Goal: Information Seeking & Learning: Learn about a topic

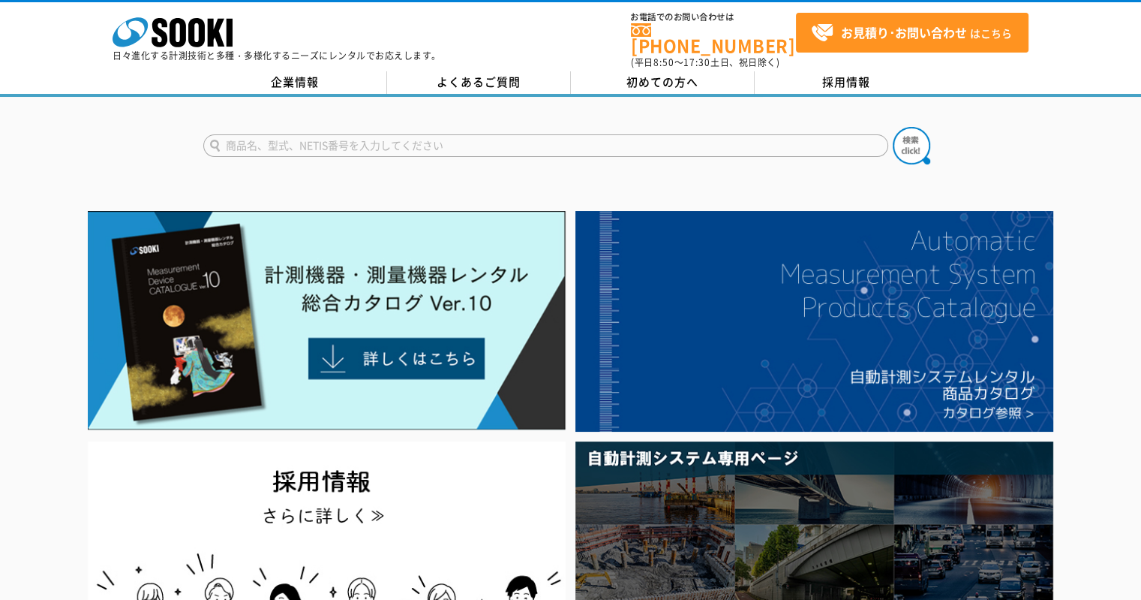
click at [272, 134] on input "text" at bounding box center [545, 145] width 685 height 23
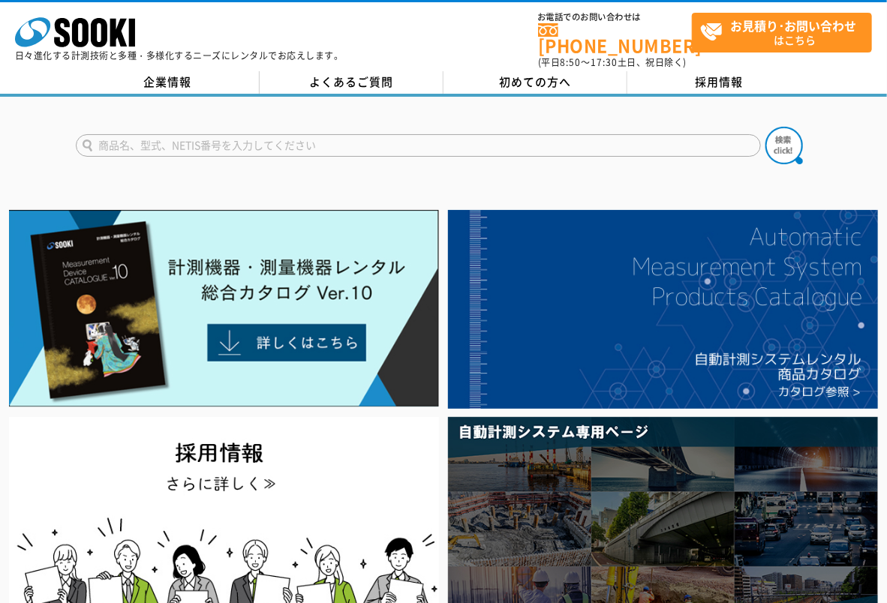
type input "商品名、型式、NETIS番号を入力してください"
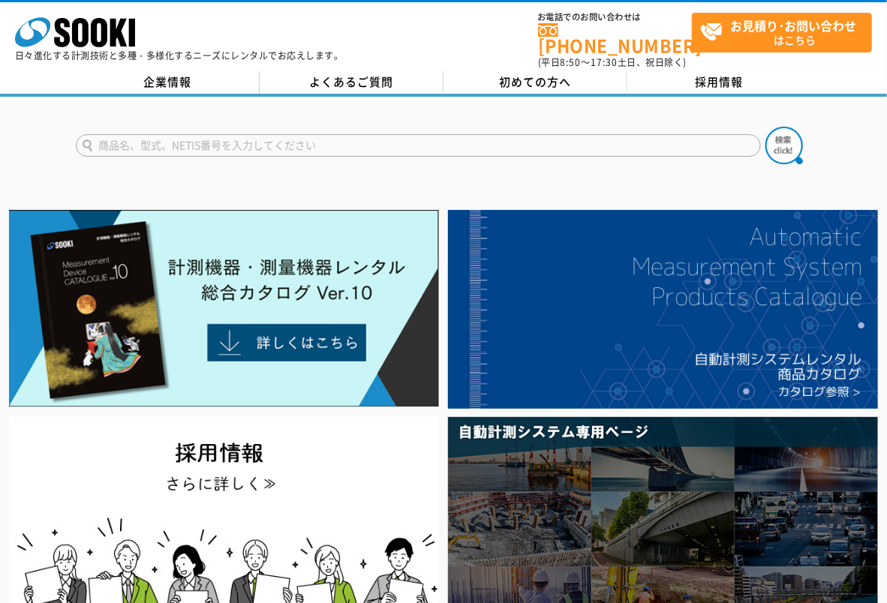
click at [402, 134] on input "text" at bounding box center [418, 145] width 685 height 23
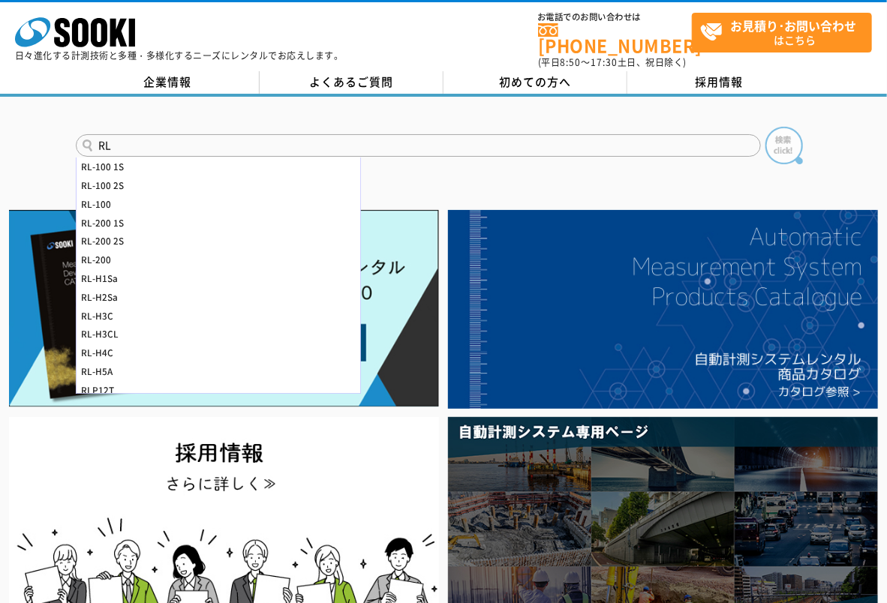
type input "RL"
click at [784, 140] on img at bounding box center [784, 146] width 38 height 38
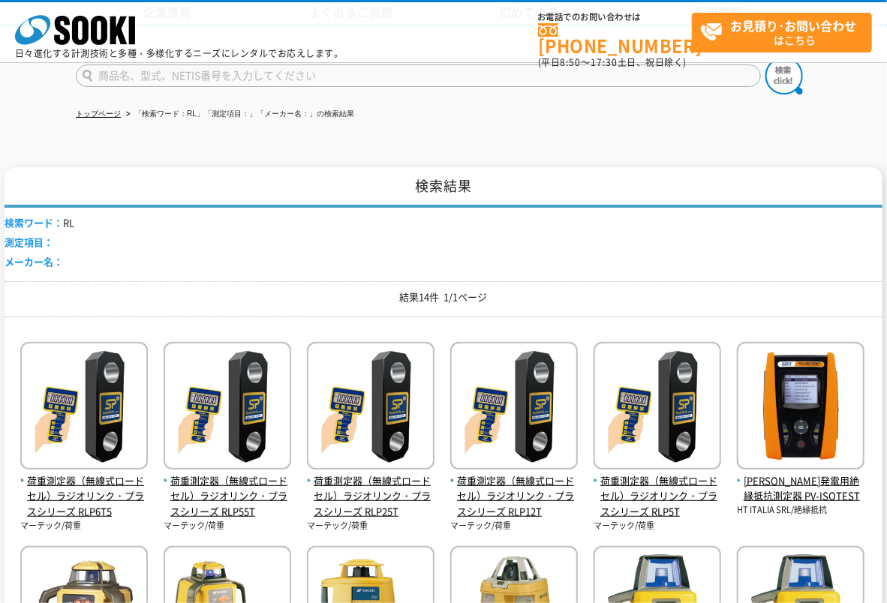
scroll to position [225, 0]
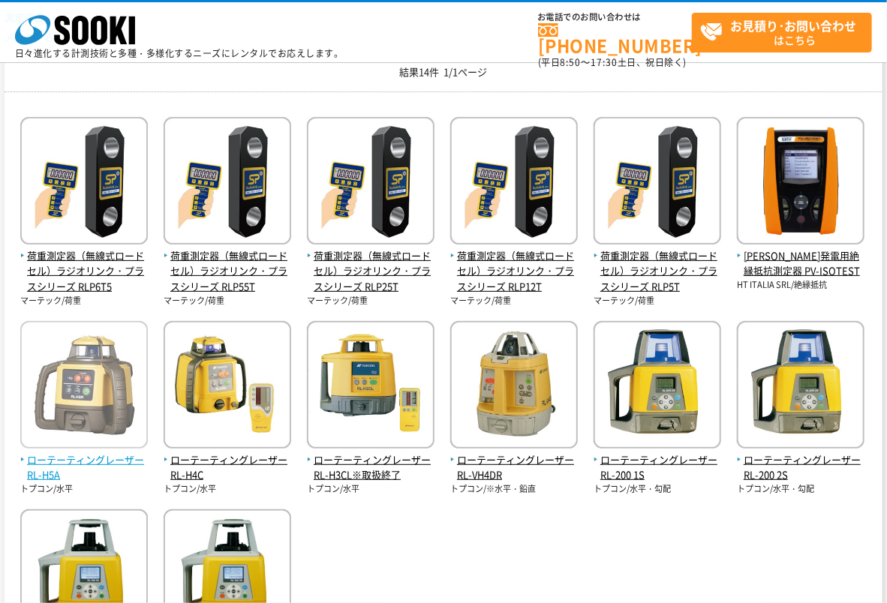
click at [108, 461] on span "ローテーティングレーザー RL-H5A" at bounding box center [84, 468] width 128 height 32
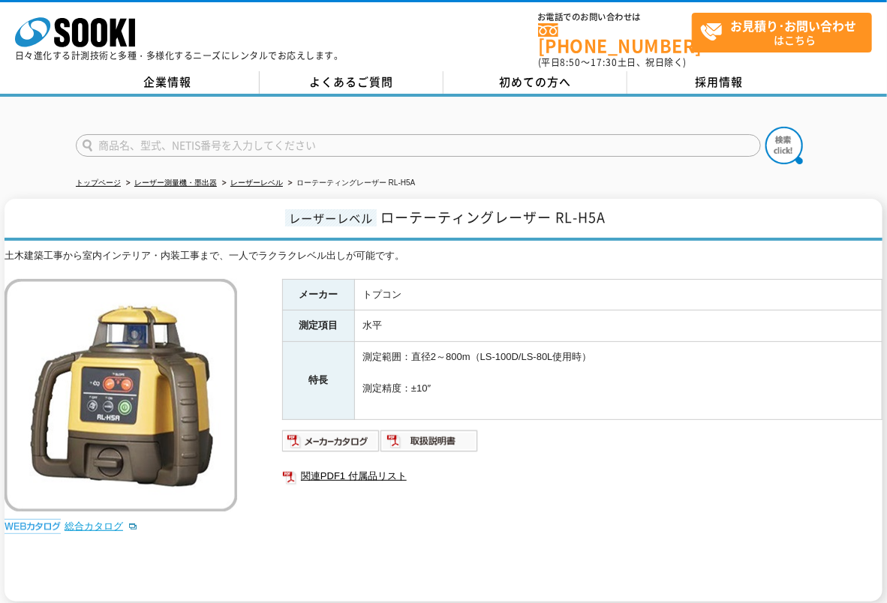
click at [89, 521] on link "総合カタログ" at bounding box center [102, 526] width 74 height 11
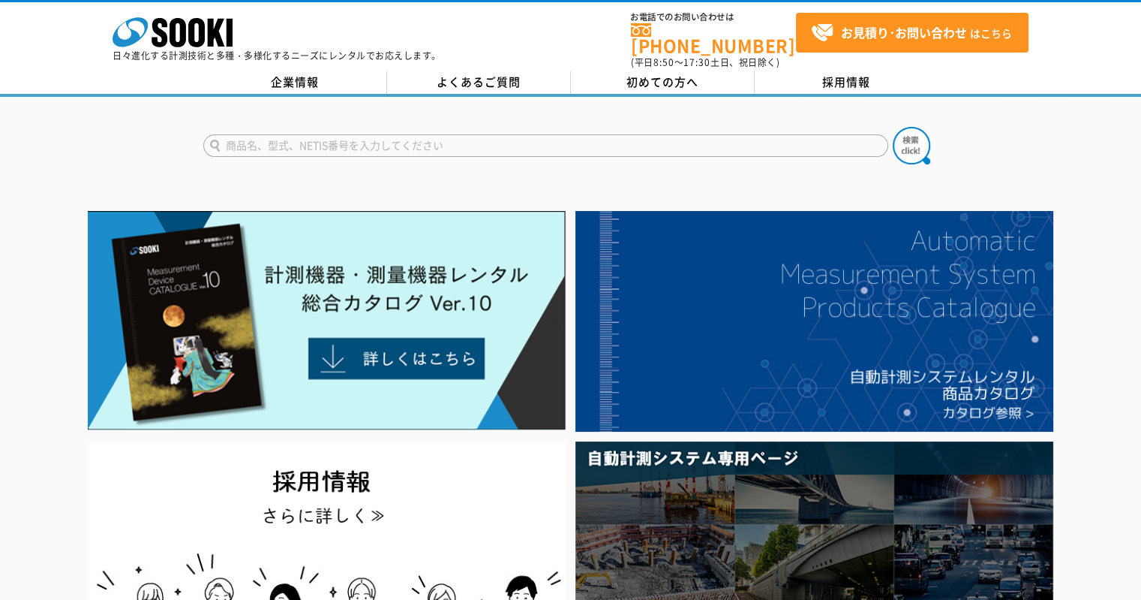
click at [594, 134] on input "text" at bounding box center [545, 145] width 685 height 23
type input "r"
type input "露"
type input "露点計"
click at [915, 140] on img at bounding box center [912, 146] width 38 height 38
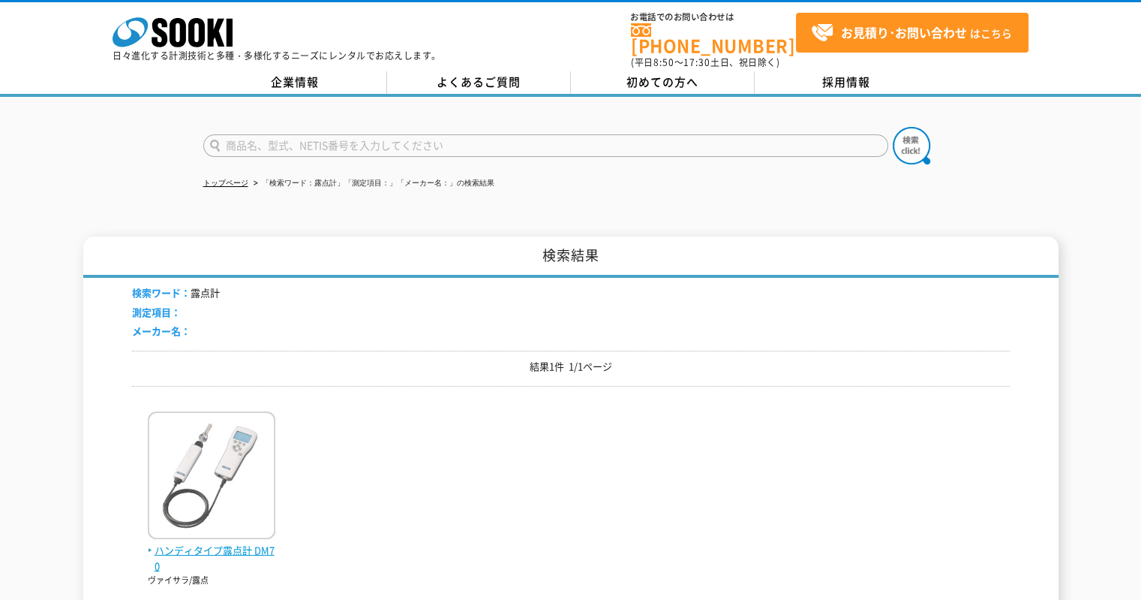
scroll to position [150, 0]
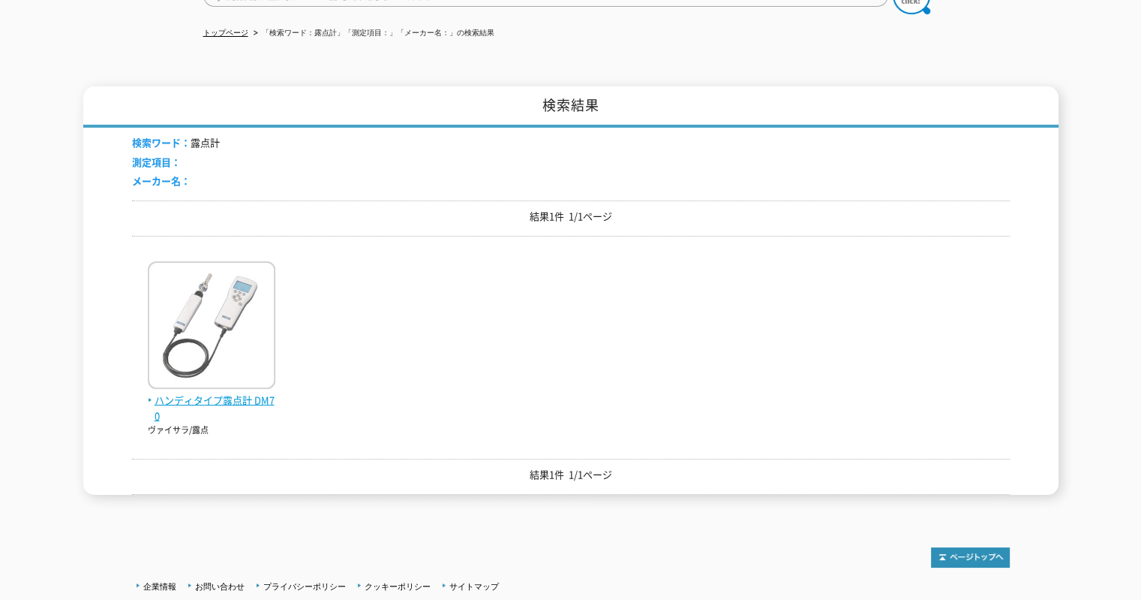
click at [233, 392] on span "ハンディタイプ露点計 DM70" at bounding box center [212, 408] width 128 height 32
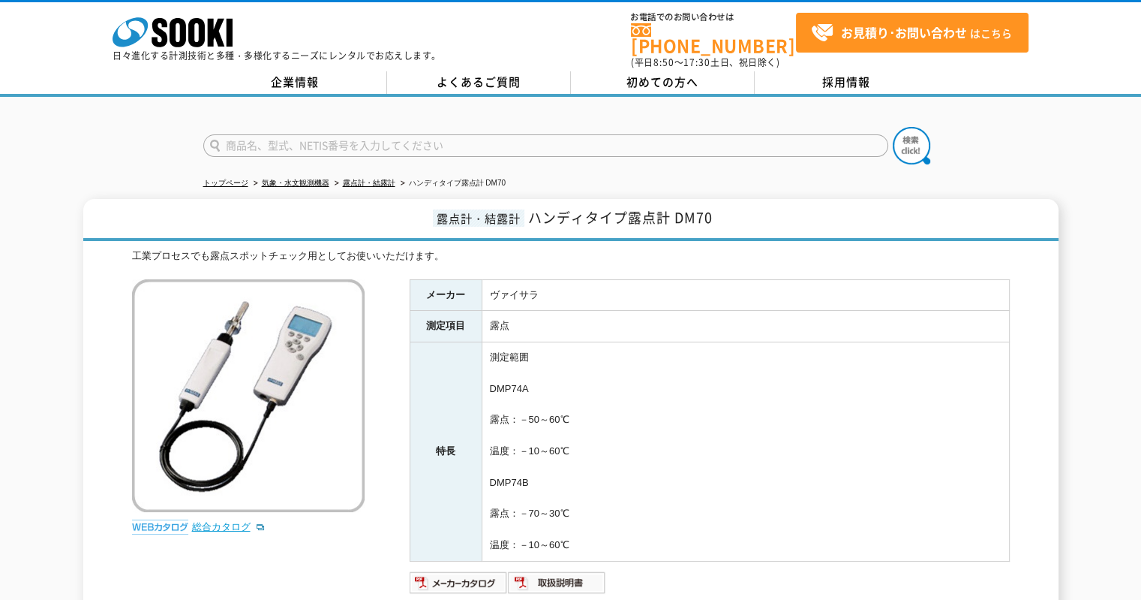
click at [218, 521] on link "総合カタログ" at bounding box center [229, 526] width 74 height 11
